Goal: Task Accomplishment & Management: Complete application form

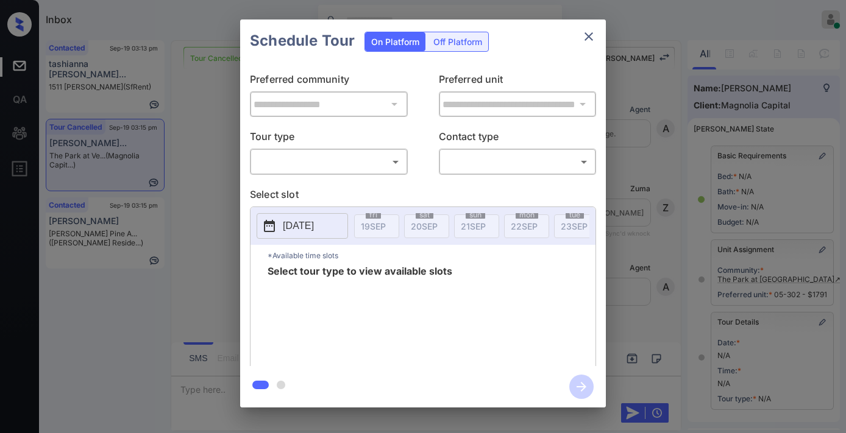
click at [357, 159] on body "Inbox Samantha Soliven Online Set yourself offline Set yourself on break Profil…" at bounding box center [423, 216] width 846 height 433
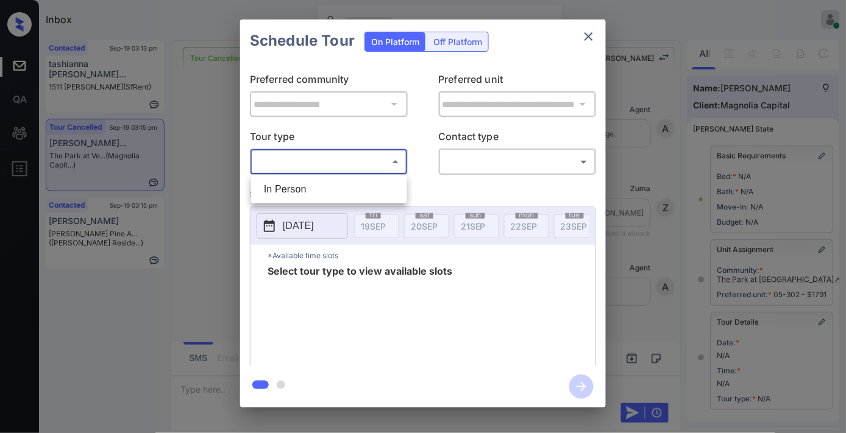
click at [333, 186] on li "In Person" at bounding box center [329, 190] width 150 height 22
type input "********"
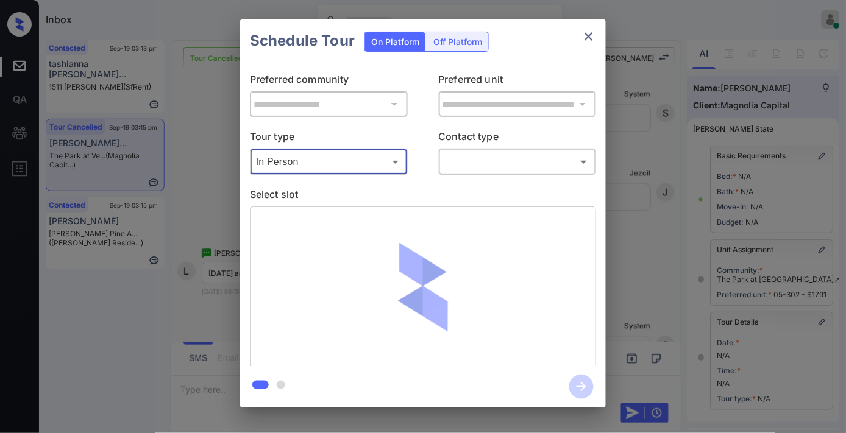
scroll to position [135, 0]
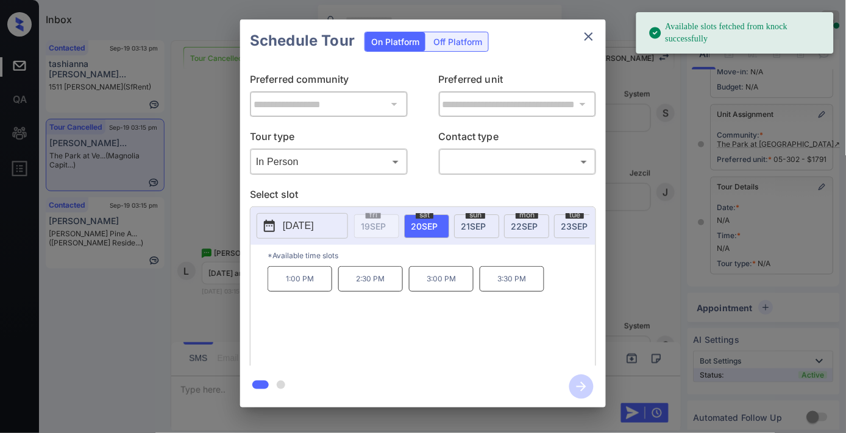
click at [314, 226] on p "[DATE]" at bounding box center [298, 226] width 31 height 15
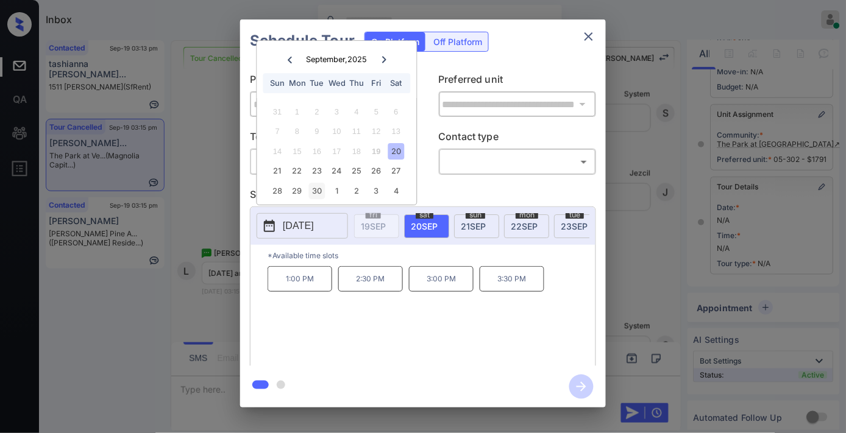
click at [314, 190] on div "30" at bounding box center [317, 191] width 16 height 16
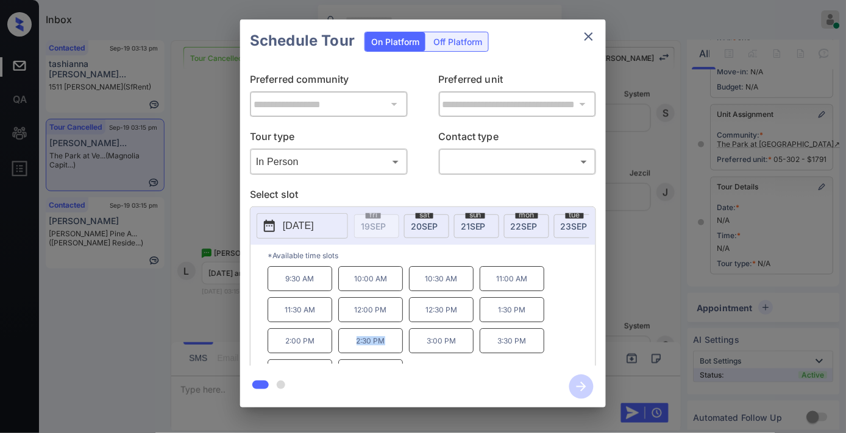
drag, startPoint x: 396, startPoint y: 346, endPoint x: 354, endPoint y: 349, distance: 42.2
click at [354, 349] on p "2:30 PM" at bounding box center [370, 340] width 65 height 25
copy p "2:30 PM"
click at [581, 44] on button "close" at bounding box center [588, 36] width 24 height 24
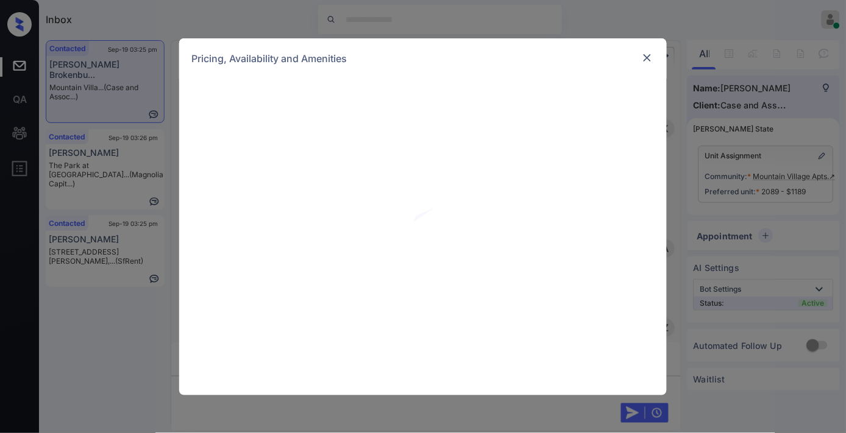
scroll to position [1728, 0]
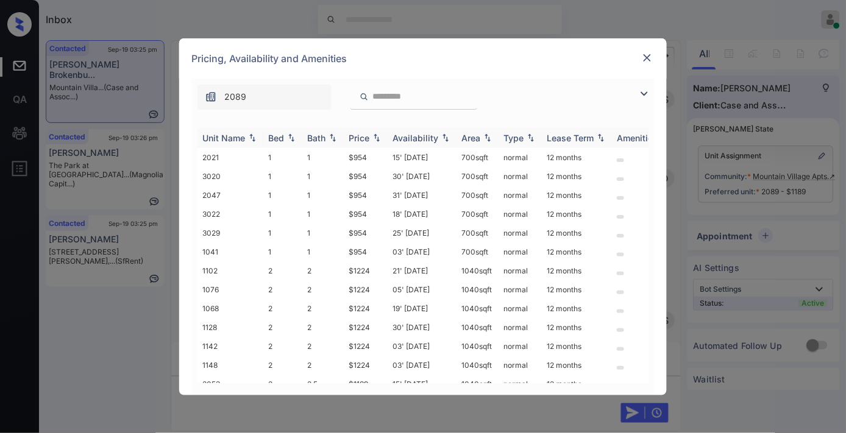
click at [367, 137] on div "Price" at bounding box center [359, 138] width 21 height 10
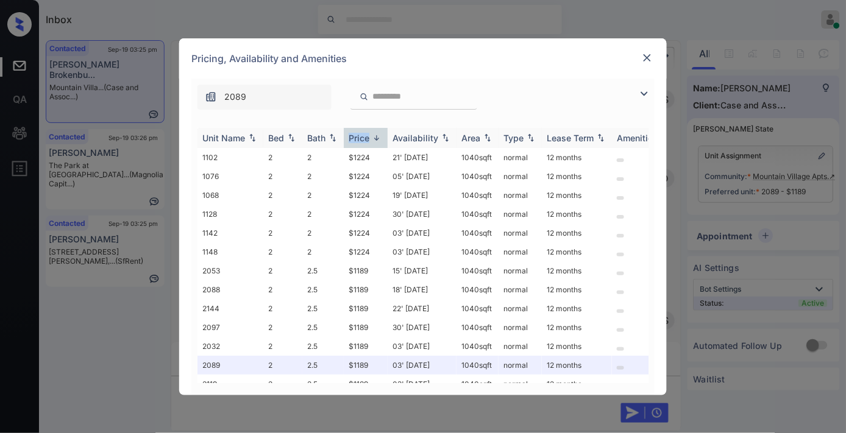
click at [367, 137] on div "Price" at bounding box center [359, 138] width 21 height 10
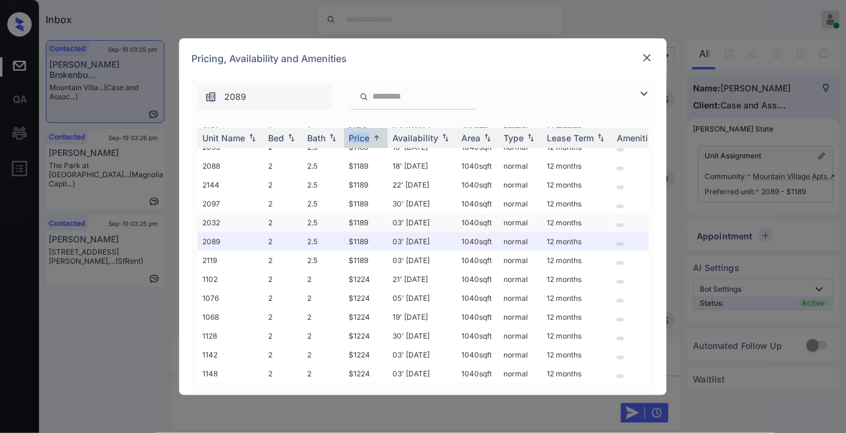
scroll to position [0, 0]
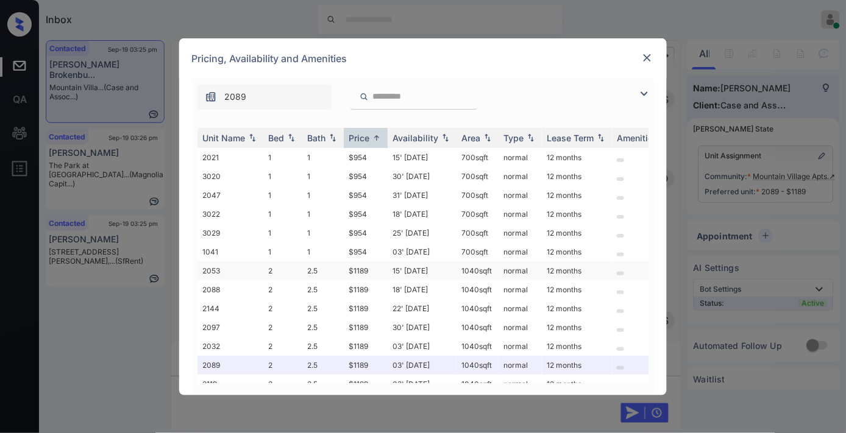
click at [374, 263] on td "$1189" at bounding box center [366, 270] width 44 height 19
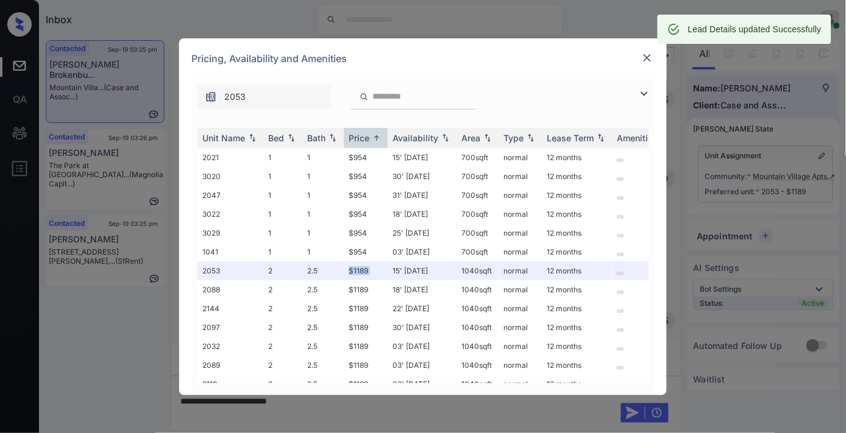
click at [645, 58] on img at bounding box center [647, 58] width 12 height 12
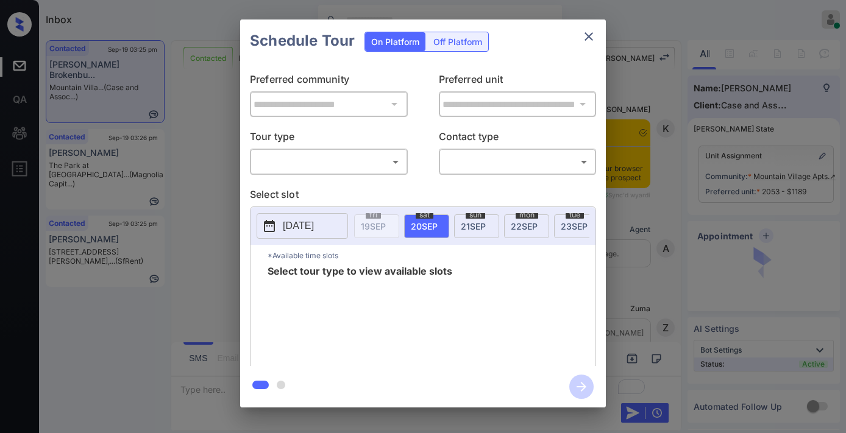
click at [358, 151] on div "​ ​" at bounding box center [329, 162] width 158 height 26
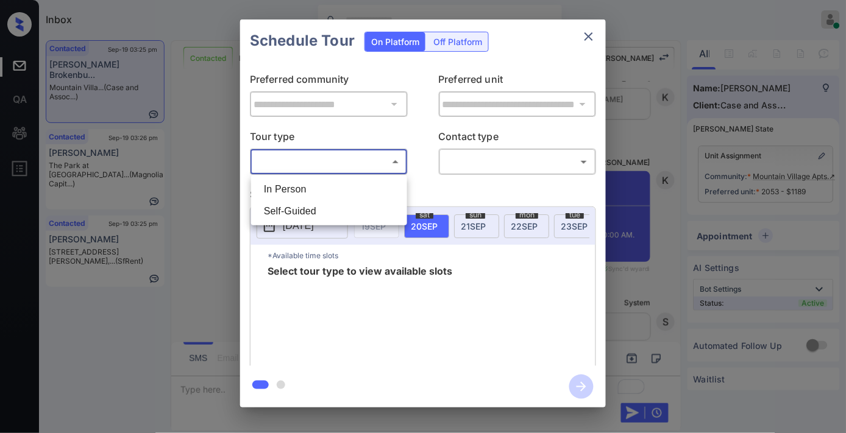
click at [342, 154] on body "Inbox Samantha Soliven Online Set yourself offline Set yourself on break Profil…" at bounding box center [423, 216] width 846 height 433
drag, startPoint x: 341, startPoint y: 187, endPoint x: 483, endPoint y: 163, distance: 144.0
click at [342, 187] on li "In Person" at bounding box center [329, 190] width 150 height 22
type input "********"
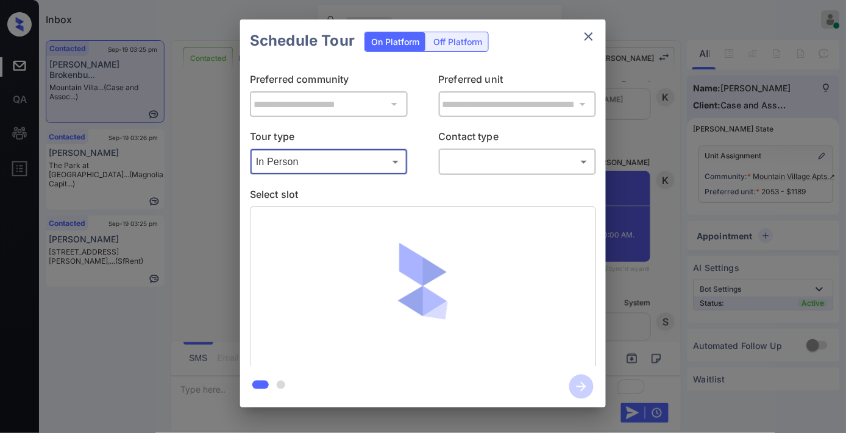
click at [506, 155] on body "Inbox Samantha Soliven Online Set yourself offline Set yourself on break Profil…" at bounding box center [423, 216] width 846 height 433
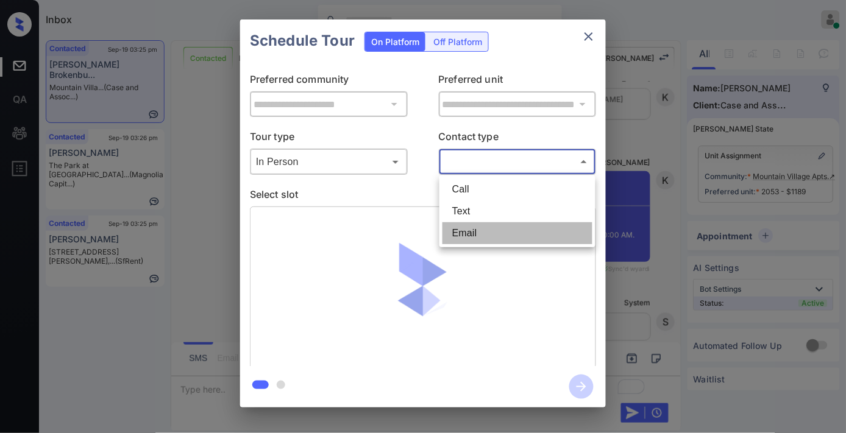
click at [498, 223] on li "Email" at bounding box center [517, 233] width 150 height 22
type input "*****"
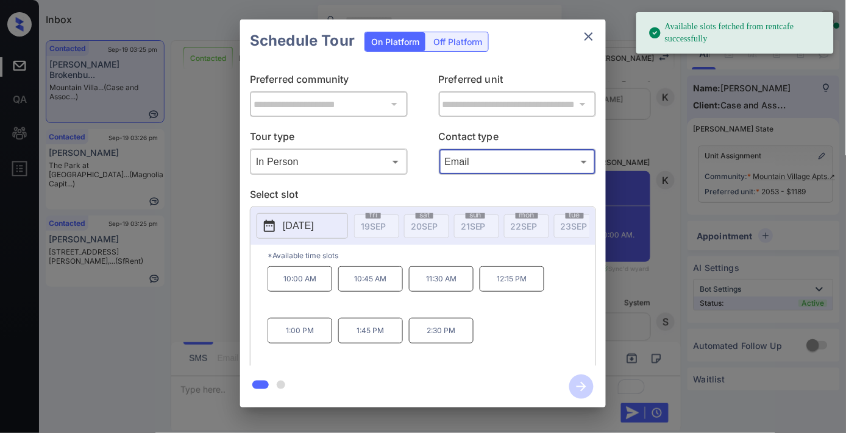
click at [314, 233] on p "[DATE]" at bounding box center [298, 226] width 31 height 15
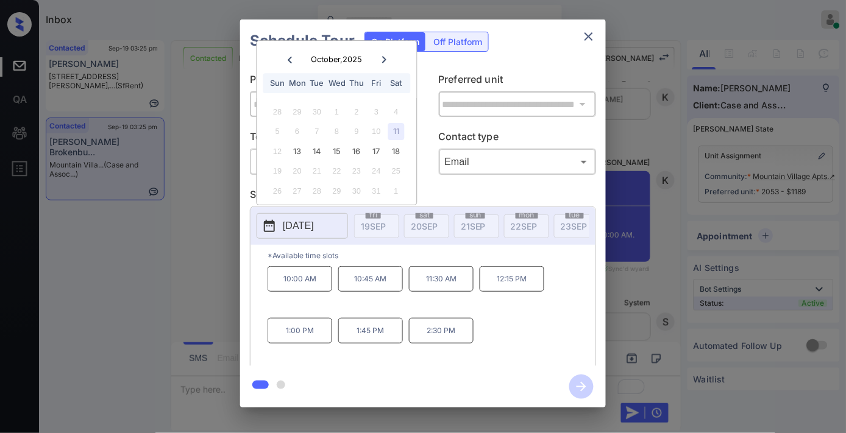
click at [308, 281] on p "10:00 AM" at bounding box center [299, 279] width 65 height 26
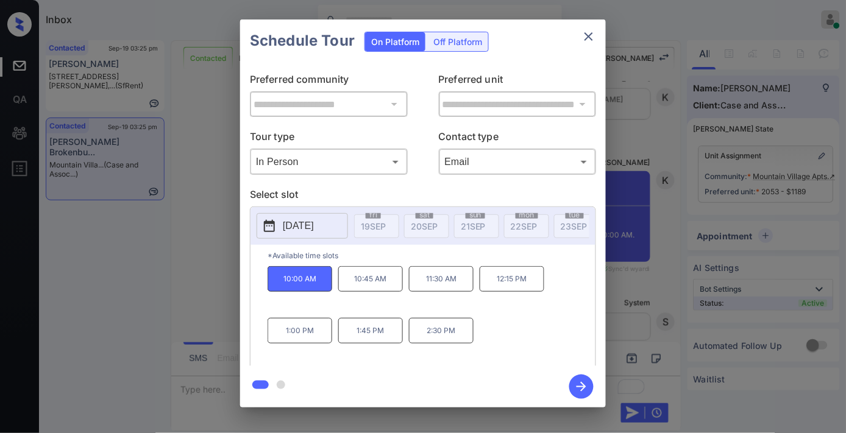
click at [584, 380] on icon "button" at bounding box center [581, 387] width 24 height 24
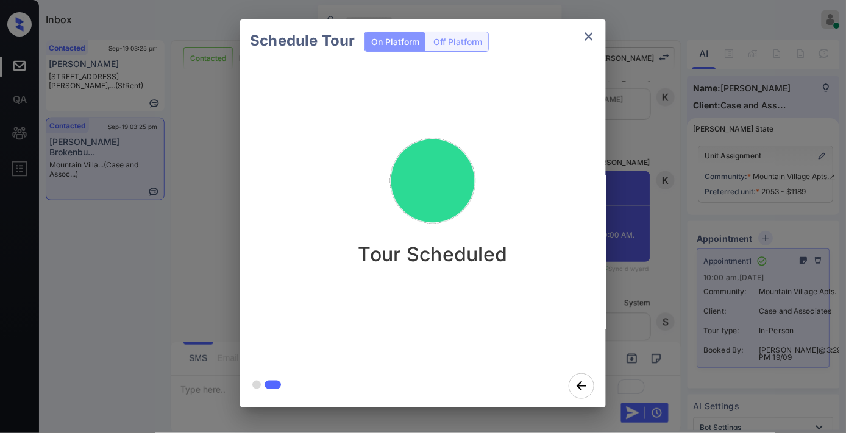
click at [587, 41] on icon "close" at bounding box center [588, 36] width 15 height 15
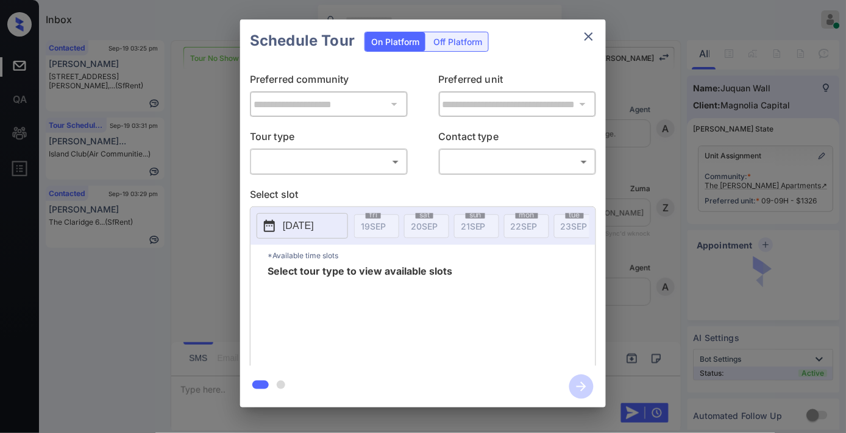
click at [360, 161] on body "Inbox [PERSON_NAME] Online Set yourself offline Set yourself on break Profile S…" at bounding box center [423, 216] width 846 height 433
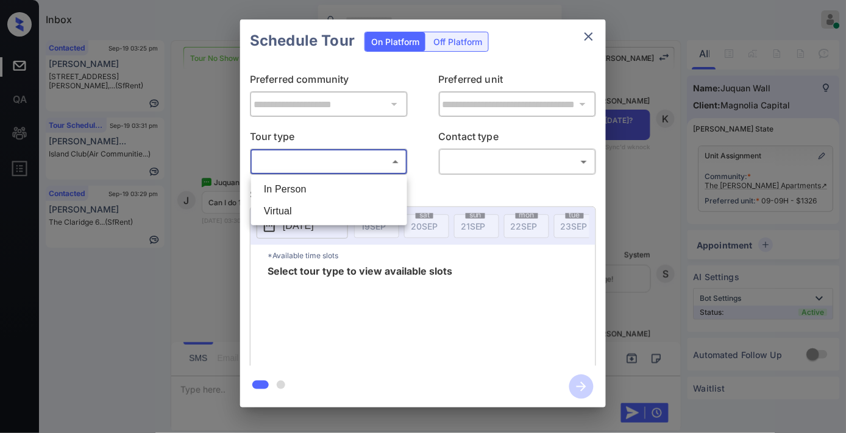
click at [357, 183] on li "In Person" at bounding box center [329, 190] width 150 height 22
type input "********"
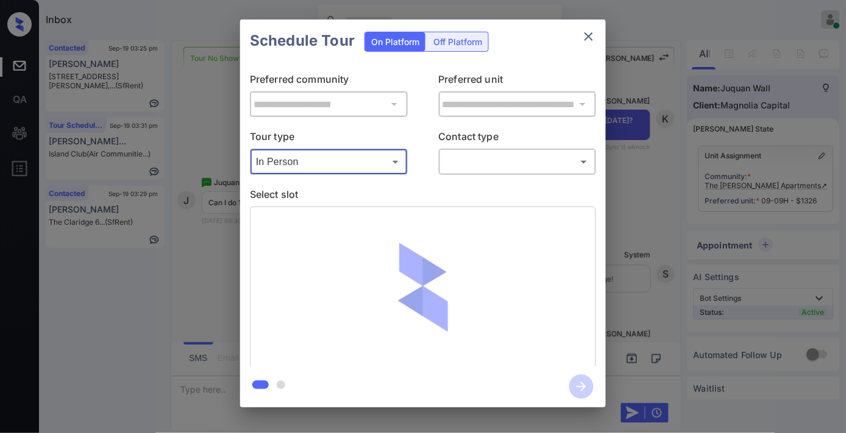
click at [489, 162] on body "Inbox [PERSON_NAME] Online Set yourself offline Set yourself on break Profile S…" at bounding box center [423, 216] width 846 height 433
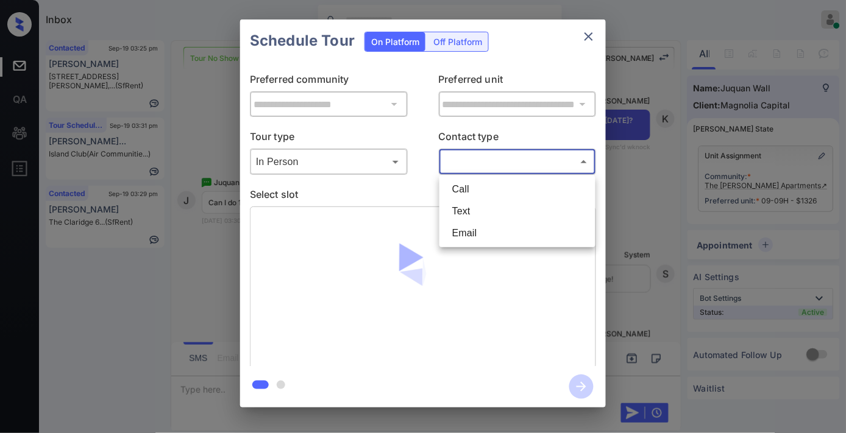
click at [500, 211] on li "Text" at bounding box center [517, 211] width 150 height 22
type input "****"
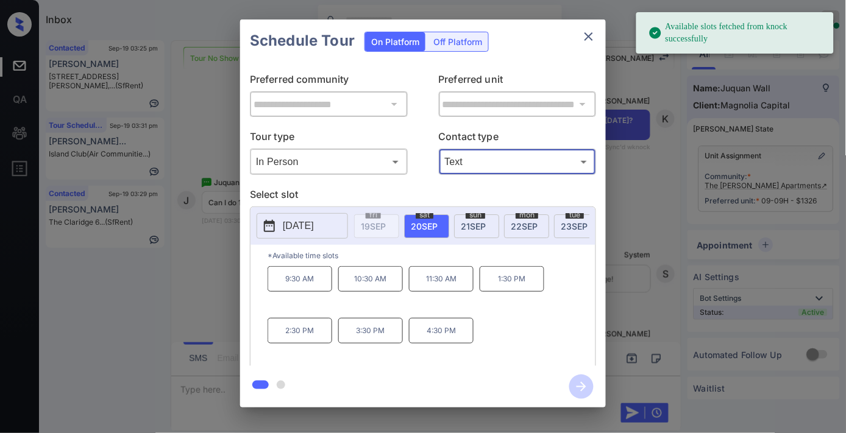
click at [425, 291] on p "11:30 AM" at bounding box center [441, 279] width 65 height 26
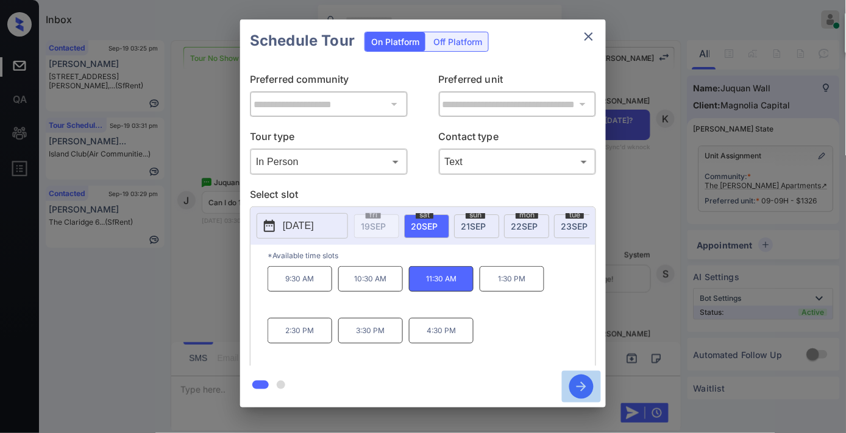
click at [581, 388] on icon "button" at bounding box center [581, 387] width 24 height 24
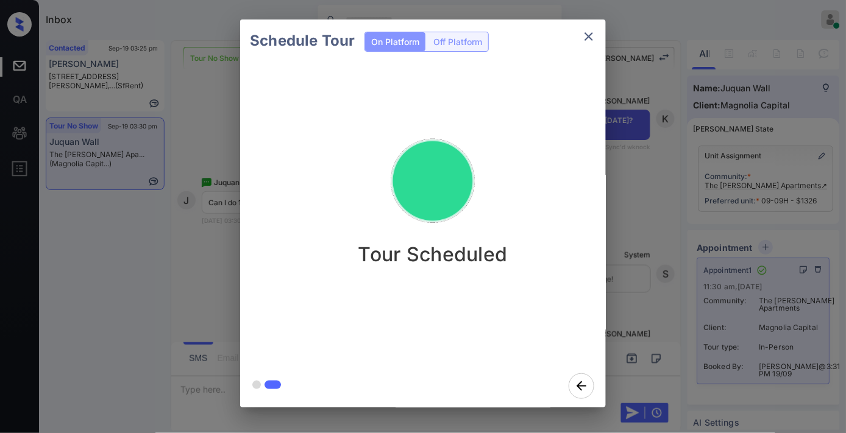
click at [582, 38] on icon "close" at bounding box center [588, 36] width 15 height 15
